Goal: Task Accomplishment & Management: Use online tool/utility

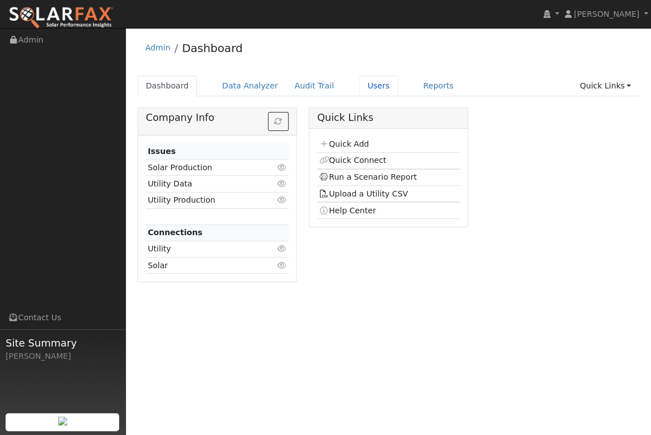
click at [359, 86] on link "Users" at bounding box center [378, 86] width 39 height 21
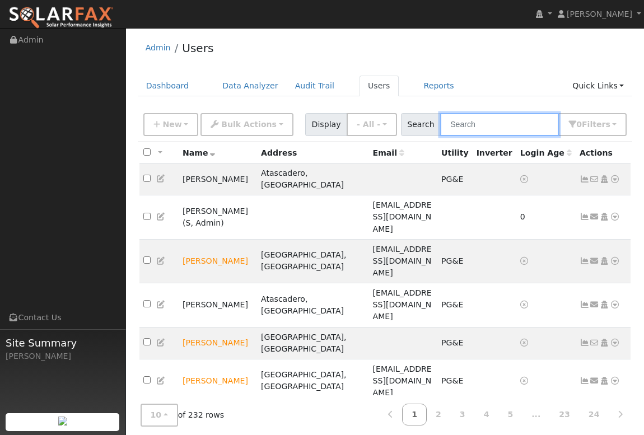
click at [481, 127] on input "text" at bounding box center [499, 124] width 119 height 23
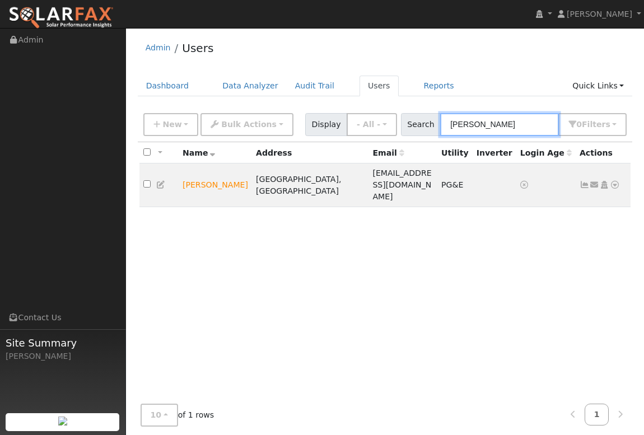
type input "[PERSON_NAME]"
click at [616, 181] on icon at bounding box center [614, 185] width 10 height 8
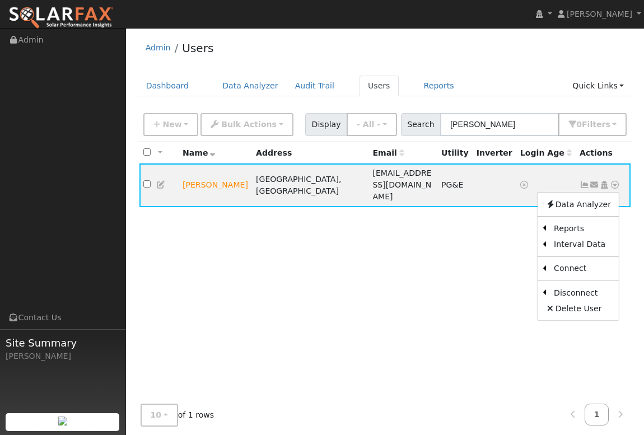
click at [0, 0] on link "Export to CSV" at bounding box center [0, 0] width 0 height 0
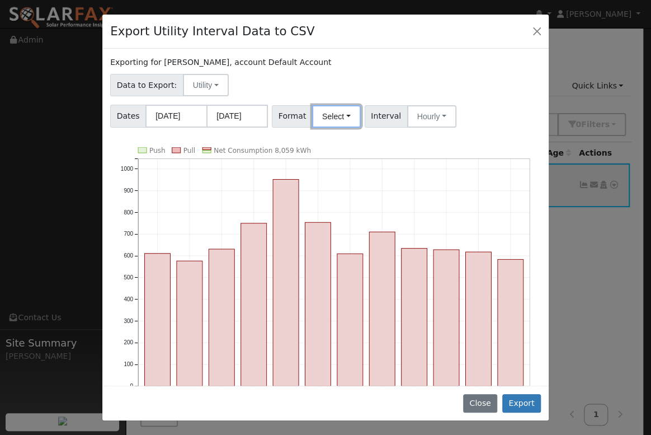
click at [341, 120] on button "Select" at bounding box center [336, 116] width 49 height 22
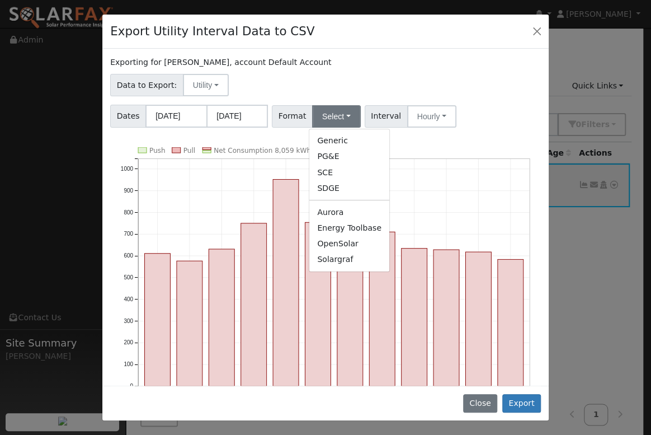
click at [339, 243] on link "OpenSolar" at bounding box center [349, 244] width 80 height 16
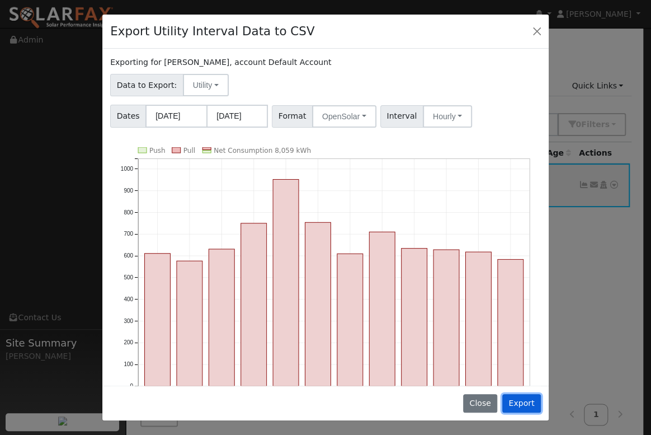
click at [525, 403] on button "Export" at bounding box center [522, 403] width 39 height 19
